Goal: Task Accomplishment & Management: Complete application form

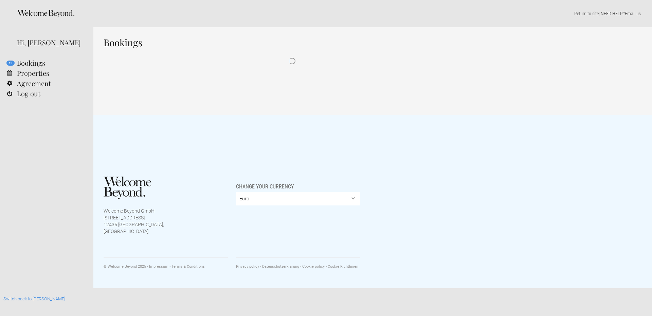
select select "EUR"
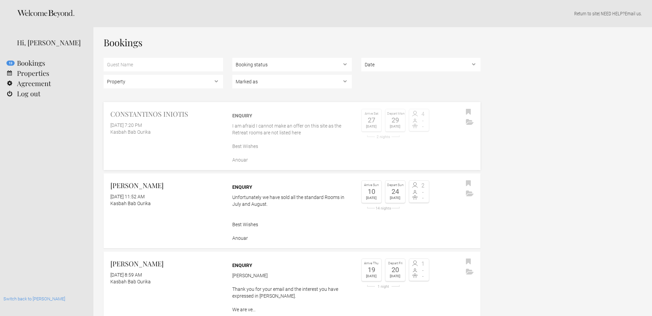
click at [164, 144] on link "CONSTANTINOS INIOTIS August 20, 2025 at 7:20 PM Kasbah Bab Ourika Enquiry I am …" at bounding box center [292, 136] width 377 height 68
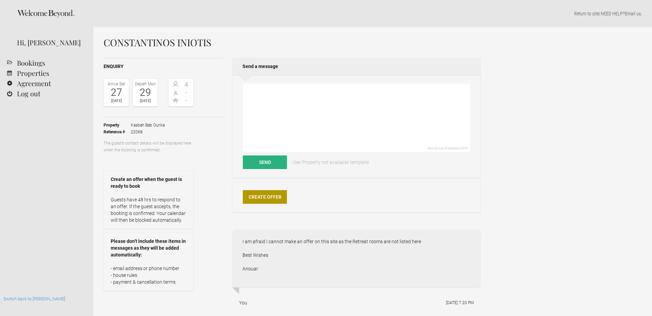
select select "EUR"
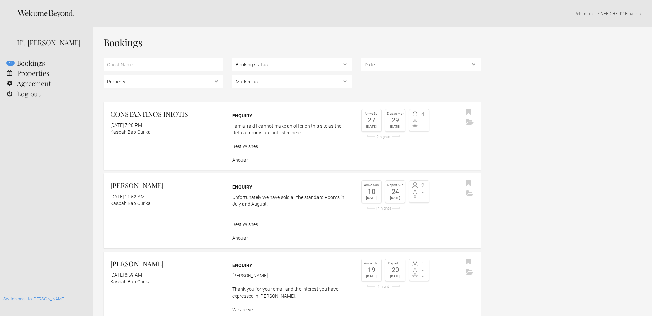
select select "EUR"
click at [205, 154] on link "CONSTANTINOS INIOTIS [DATE] 7:20 PM Kasbah [GEOGRAPHIC_DATA] Enquiry I am afrai…" at bounding box center [292, 136] width 377 height 68
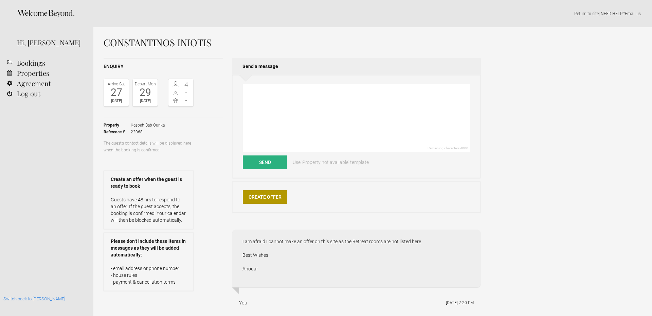
select select "EUR"
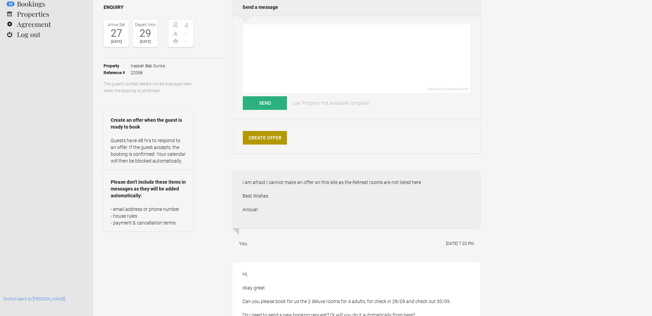
scroll to position [39, 0]
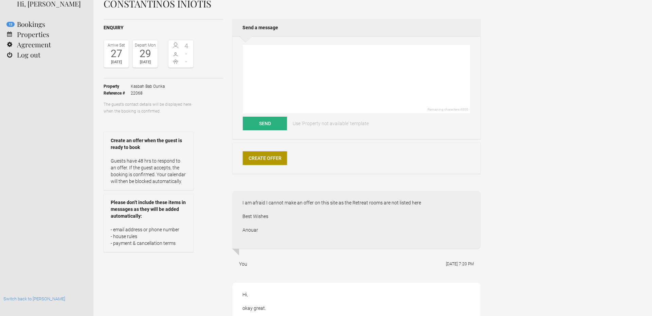
click at [262, 158] on link "Create Offer" at bounding box center [265, 158] width 44 height 14
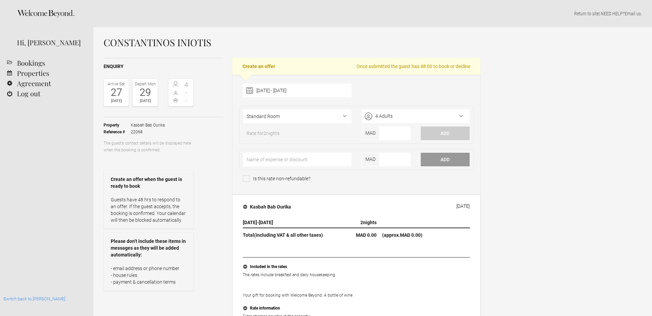
select select "EUR"
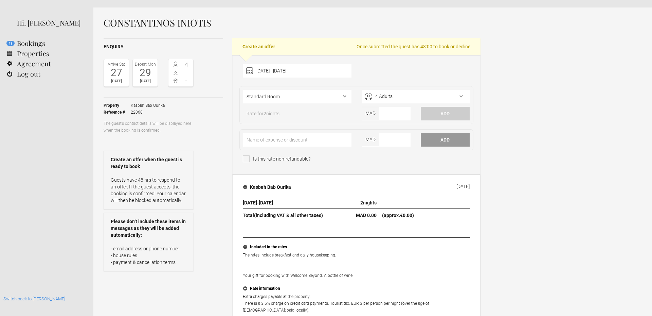
scroll to position [17, 0]
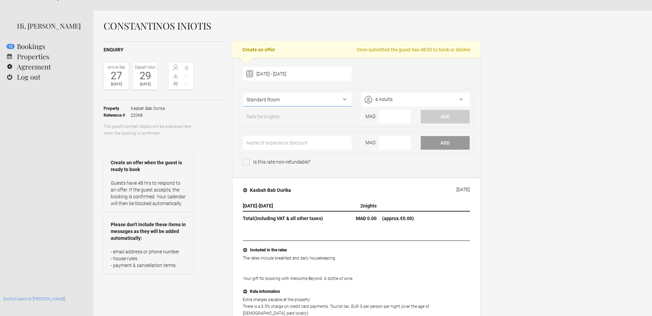
click at [277, 101] on select"] "Standard Room Deluxe Room Suite Deluxe Suite Garden Pool Suite Garden Deluxe Su…" at bounding box center [297, 100] width 108 height 14
click at [270, 145] on input"] "text" at bounding box center [297, 143] width 108 height 14
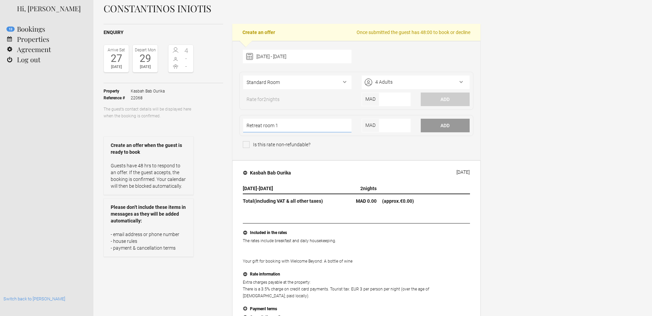
scroll to position [3, 0]
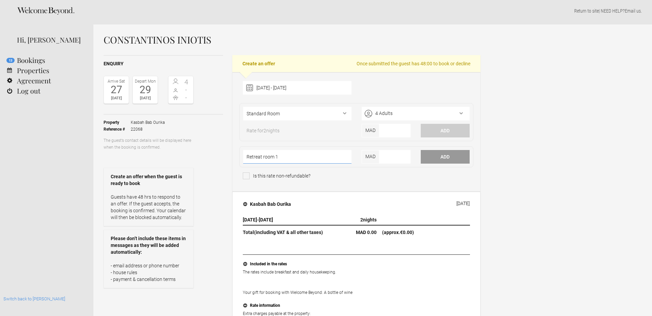
type input"] "Retreat room 1"
click at [285, 84] on div "27 September 2025 - 29 September 2025 2025 Jan Feb Mar Apr May Jun Jul Aug Sep …" at bounding box center [297, 88] width 108 height 14
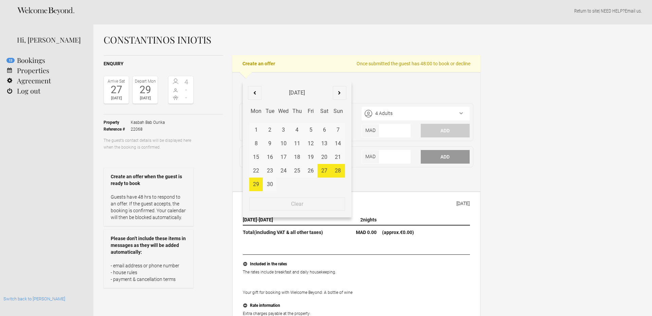
click at [341, 169] on div "28" at bounding box center [338, 171] width 14 height 14
click at [268, 184] on div "30" at bounding box center [270, 184] width 14 height 14
type input "28 September 2025 - 30 September 2025"
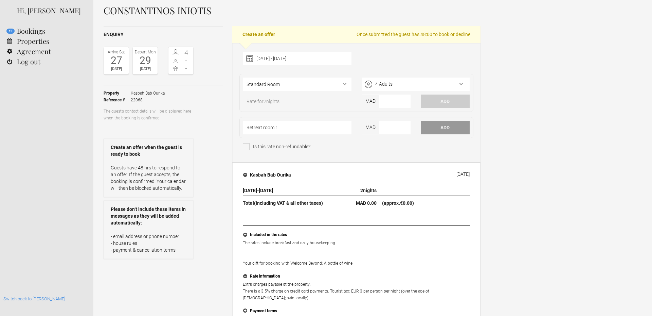
scroll to position [22, 0]
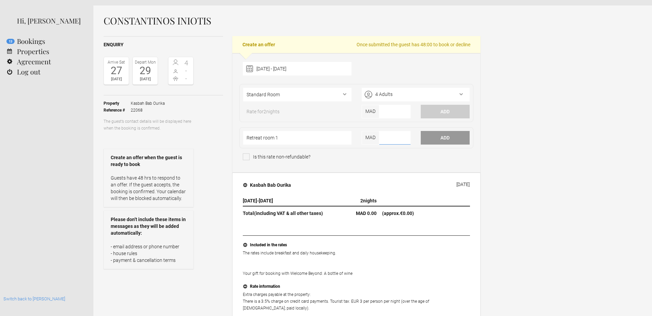
click at [391, 136] on input"] "number" at bounding box center [394, 138] width 31 height 14
paste input"] "3.300"
type input"] "3.300"
click at [247, 138] on input"] "Retreat room 1" at bounding box center [297, 138] width 108 height 14
click at [296, 138] on input"] "Deluxe Retreat room 1" at bounding box center [297, 138] width 108 height 14
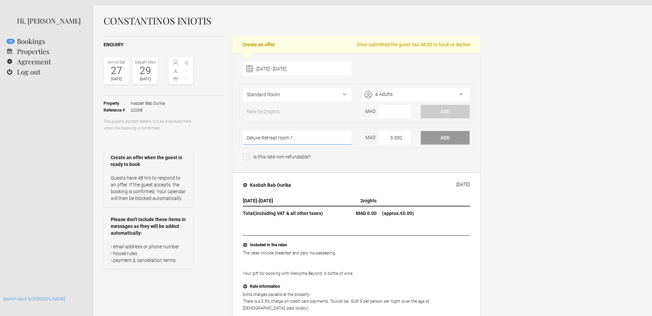
click at [296, 138] on input"] "Deluxe Retreat room 1" at bounding box center [297, 138] width 108 height 14
click at [280, 139] on input"] "Deluxe Retreat room 1" at bounding box center [297, 138] width 108 height 14
type input"] "Deluxe Retreat Room 1"
click at [445, 137] on button "Add" at bounding box center [445, 138] width 49 height 14
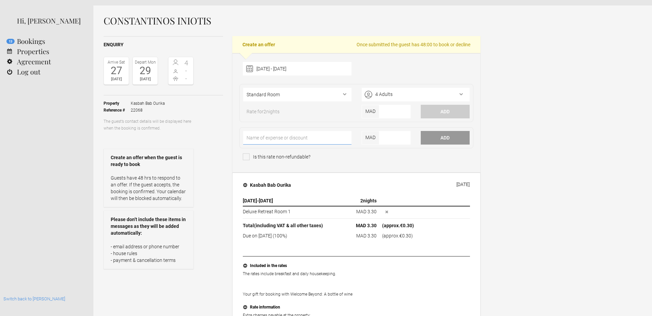
click at [335, 137] on input"] "text" at bounding box center [297, 138] width 108 height 14
paste input"] "Deluxe Retreat Room 1"
click at [397, 137] on input"] "number" at bounding box center [394, 138] width 31 height 14
click at [387, 213] on icon "button" at bounding box center [386, 211] width 3 height 3
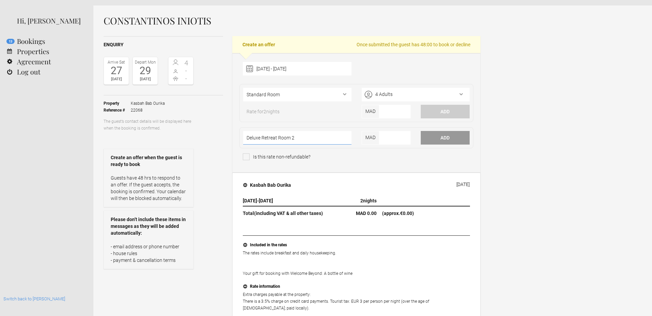
click at [316, 140] on input"] "Deluxe Retreat Room 2" at bounding box center [297, 138] width 108 height 14
type input"] "Deluxe Retreat Room 1"
click at [391, 140] on input"] "number" at bounding box center [394, 138] width 31 height 14
type input"] "3300"
click at [444, 139] on button "Add" at bounding box center [445, 138] width 49 height 14
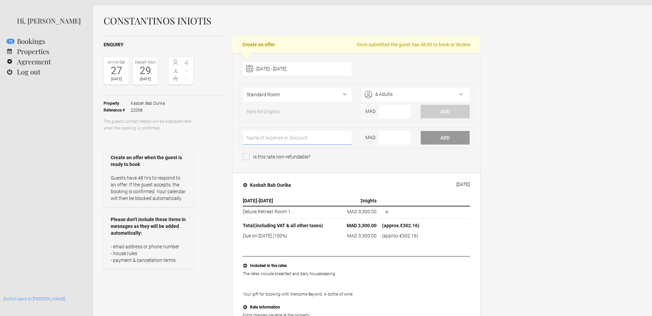
click at [300, 136] on input"] "text" at bounding box center [297, 138] width 108 height 14
paste input"] "Deluxe Retreat Room 1"
type input"] "Deluxe Retreat Room 2"
click at [390, 137] on input"] "number" at bounding box center [394, 138] width 31 height 14
type input"] "3300"
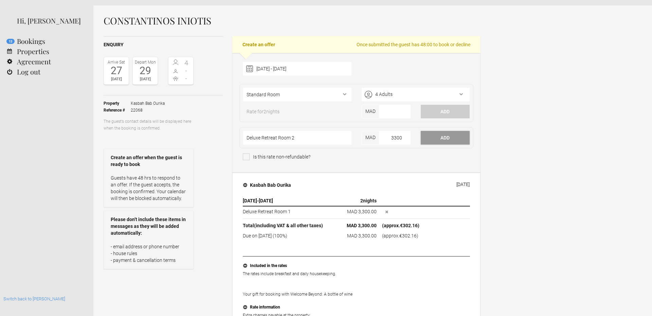
click at [436, 136] on button "Add" at bounding box center [445, 138] width 49 height 14
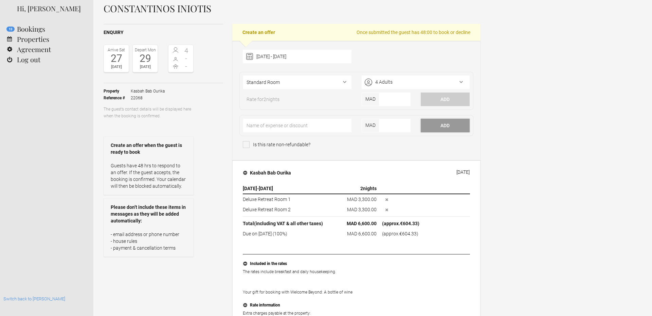
scroll to position [20, 0]
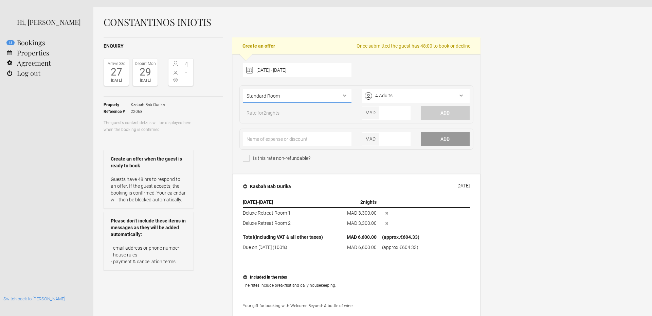
click at [343, 93] on select"] "Standard Room Deluxe Room Suite Deluxe Suite Garden Pool Suite Garden Deluxe Su…" at bounding box center [297, 96] width 108 height 14
select select"] "309"
click at [243, 89] on select"] "Standard Room Deluxe Room Suite Deluxe Suite Garden Pool Suite Garden Deluxe Su…" at bounding box center [297, 96] width 108 height 14
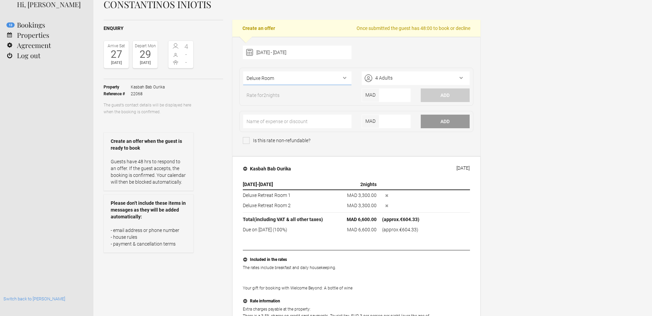
scroll to position [0, 0]
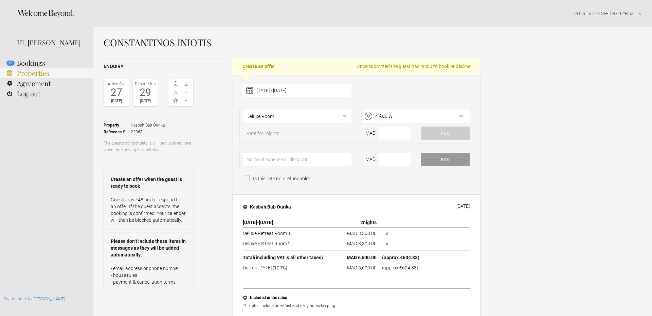
click at [34, 76] on link "Properties" at bounding box center [46, 73] width 93 height 10
drag, startPoint x: 295, startPoint y: 234, endPoint x: 244, endPoint y: 234, distance: 51.0
click at [244, 234] on td "Deluxe Retreat Room 1" at bounding box center [288, 233] width 91 height 11
copy td "Deluxe Retreat Room 1"
click at [265, 159] on input"] "text" at bounding box center [297, 160] width 108 height 14
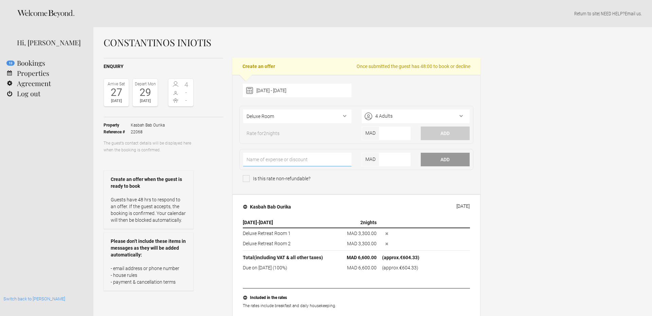
paste input"] "Deluxe Retreat Room 1"
type input"] "Deluxe Retreat Room 1"
click at [391, 161] on input"] "number" at bounding box center [394, 160] width 31 height 14
type input"] "3500"
click at [445, 159] on button "Add" at bounding box center [445, 160] width 49 height 14
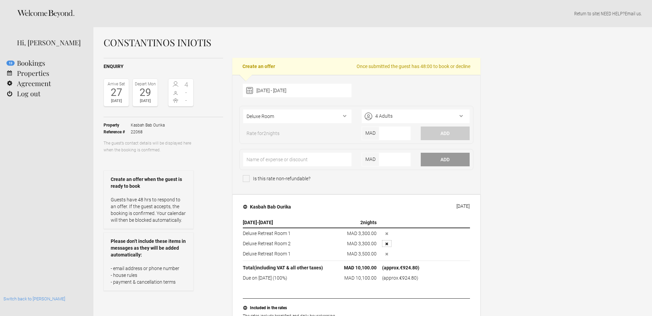
click at [387, 242] on icon "button" at bounding box center [387, 243] width 3 height 3
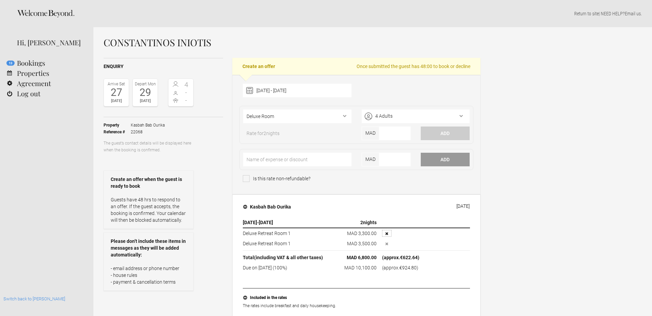
click at [388, 234] on icon "button" at bounding box center [386, 233] width 3 height 3
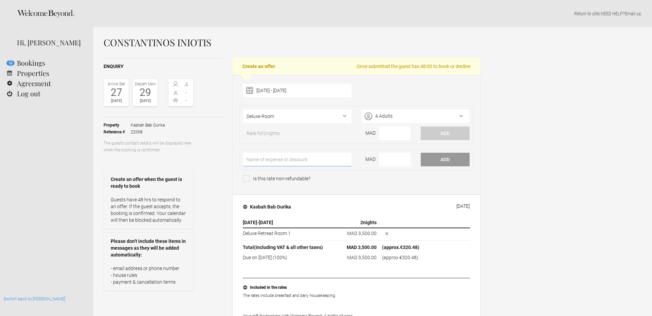
click at [286, 160] on input"] "text" at bounding box center [297, 160] width 108 height 14
paste input"] "Deluxe Retreat Room 1"
type input"] "Deluxe Retreat Room 2"
click at [395, 154] on input"] "number" at bounding box center [394, 160] width 31 height 14
type input"] "3500"
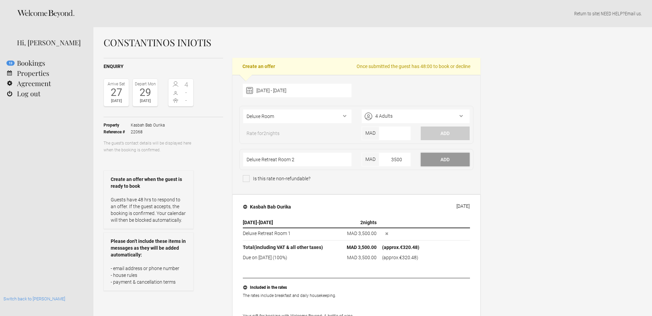
click at [449, 160] on button "Add" at bounding box center [445, 160] width 49 height 14
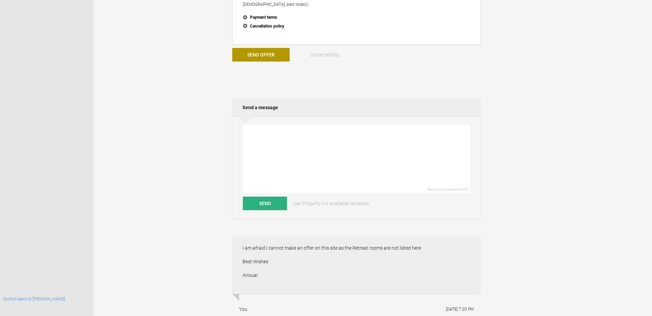
scroll to position [179, 0]
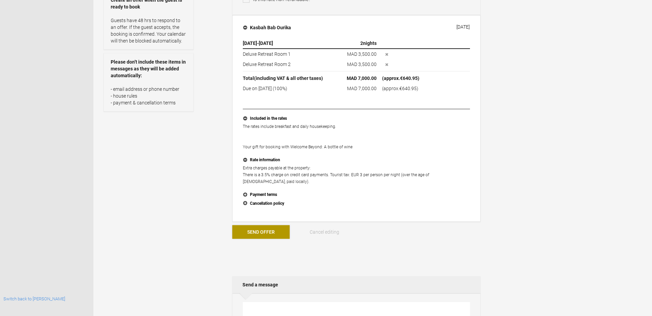
click at [272, 225] on button "Send Offer" at bounding box center [260, 232] width 57 height 14
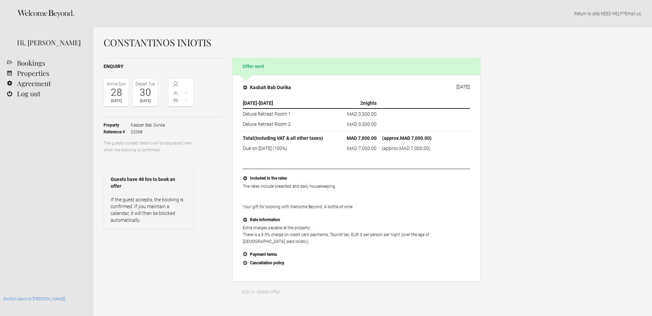
select select "EUR"
click at [32, 297] on link "Switch back to [PERSON_NAME]" at bounding box center [34, 298] width 62 height 5
